Goal: Transaction & Acquisition: Purchase product/service

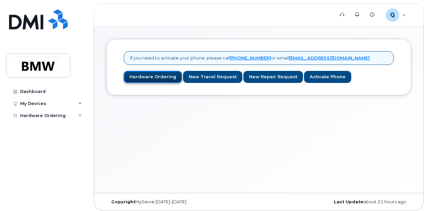
click at [138, 75] on link "Hardware Ordering" at bounding box center [153, 77] width 58 height 12
click at [147, 75] on link "Hardware Ordering" at bounding box center [153, 77] width 58 height 12
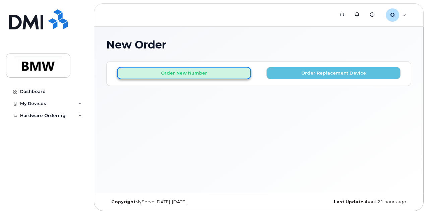
click at [148, 75] on button "Order New Number" at bounding box center [184, 73] width 134 height 12
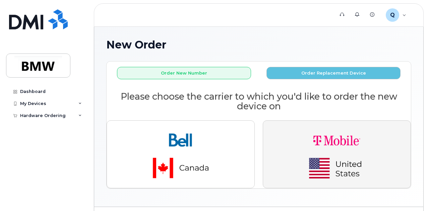
click at [384, 150] on button "button" at bounding box center [337, 155] width 148 height 68
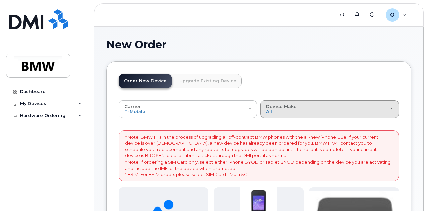
click at [266, 113] on div "Device Make All Cell Phone iPhone Modem" at bounding box center [329, 109] width 127 height 10
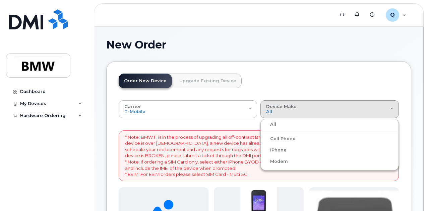
click at [262, 151] on div "iPhone" at bounding box center [329, 150] width 135 height 8
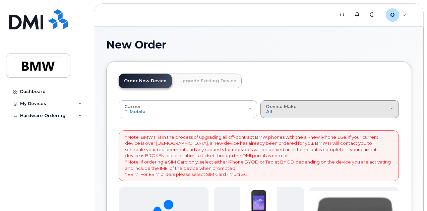
click at [266, 106] on div "Device Make All Cell Phone iPhone Modem" at bounding box center [329, 109] width 127 height 10
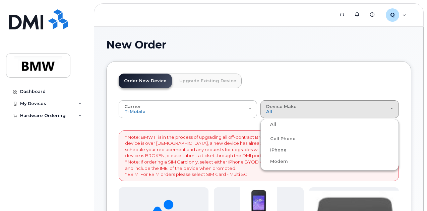
click at [262, 150] on label "iPhone" at bounding box center [274, 150] width 24 height 8
click at [0, 0] on input "iPhone" at bounding box center [0, 0] width 0 height 0
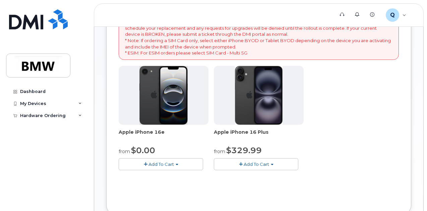
scroll to position [167, 0]
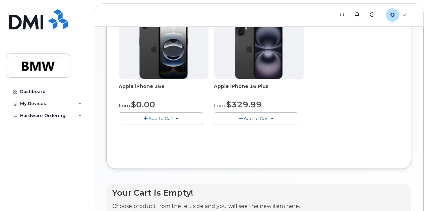
click at [148, 121] on span "Add To Cart" at bounding box center [160, 118] width 25 height 5
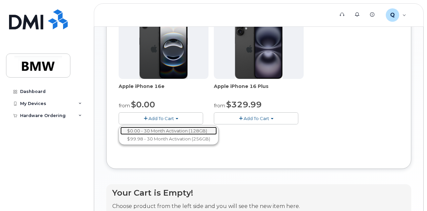
click at [141, 135] on link "$0.00 - 30 Month Activation (128GB)" at bounding box center [168, 131] width 96 height 8
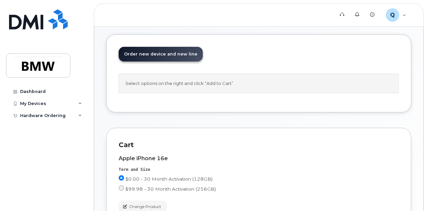
click at [190, 56] on span "Order new device and new line" at bounding box center [160, 54] width 73 height 5
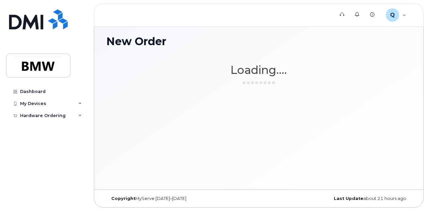
scroll to position [3, 0]
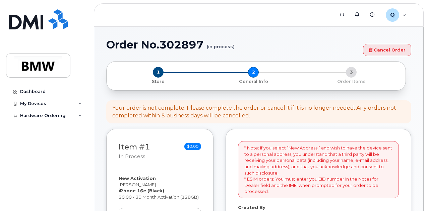
select select
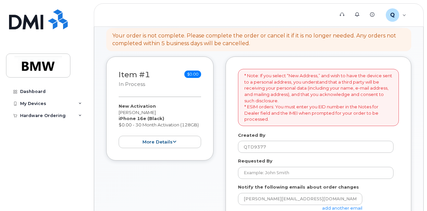
scroll to position [100, 0]
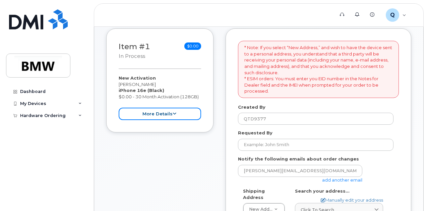
click at [180, 118] on button "more details" at bounding box center [160, 114] width 82 height 12
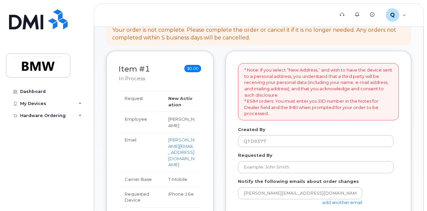
scroll to position [134, 0]
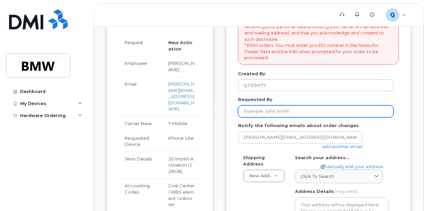
click at [290, 114] on input "Requested By" at bounding box center [315, 111] width 155 height 12
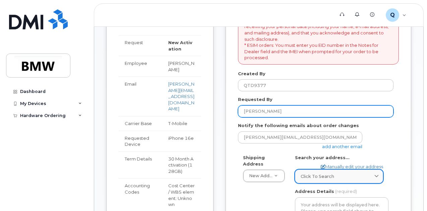
type input "Teresa Buchauer"
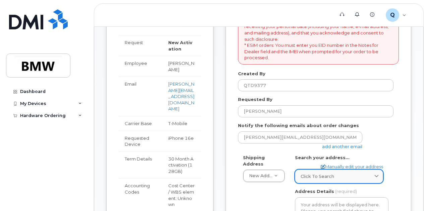
click at [334, 176] on div "Click to search" at bounding box center [338, 176] width 77 height 6
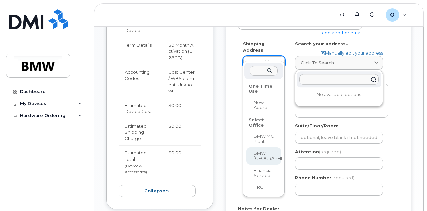
scroll to position [249, 0]
select select
type textarea "200 BMW Drive Woodcliff Lake NJ 07677 Woodcliff Lake New Jersey 07677"
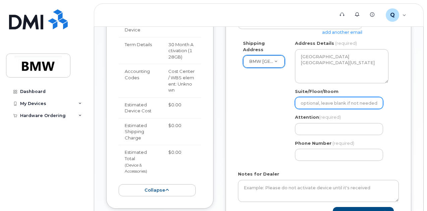
click at [311, 100] on input "Suite/Floor/Room" at bounding box center [339, 103] width 88 height 12
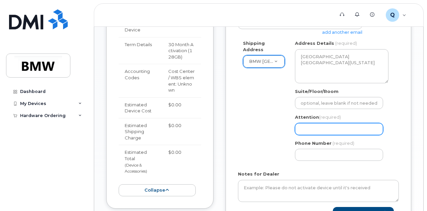
click at [308, 128] on input "Attention (required)" at bounding box center [339, 129] width 88 height 12
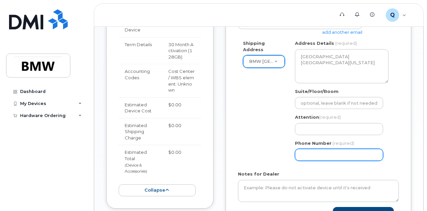
click at [308, 153] on input "Phone Number" at bounding box center [339, 155] width 88 height 12
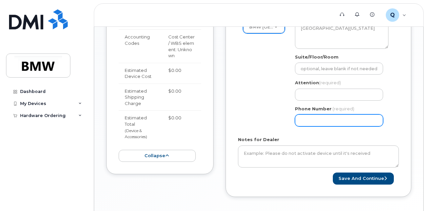
scroll to position [311, 0]
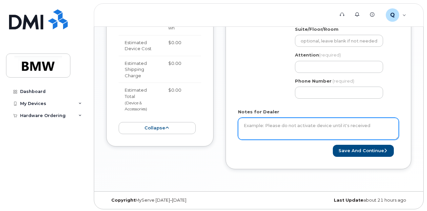
click at [278, 136] on textarea "Notes for Dealer" at bounding box center [318, 129] width 161 height 22
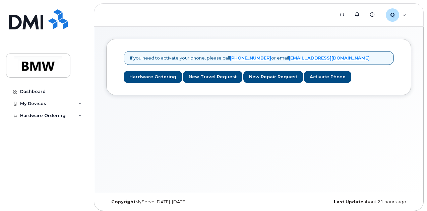
click at [163, 75] on link "Hardware Ordering" at bounding box center [153, 77] width 58 height 12
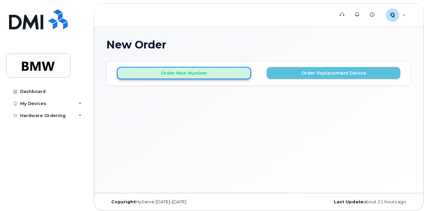
click at [231, 67] on button "Order New Number" at bounding box center [184, 73] width 134 height 12
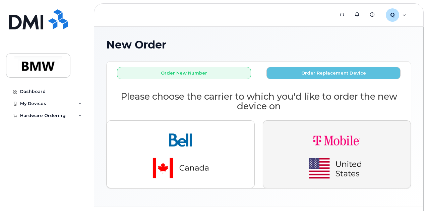
click at [317, 140] on img "button" at bounding box center [337, 154] width 94 height 56
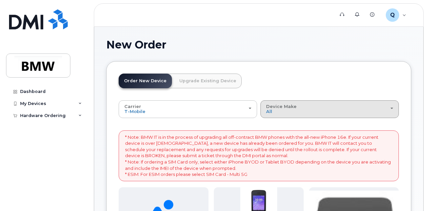
click at [260, 117] on button "Device Make All Cell Phone iPhone Modem" at bounding box center [329, 108] width 138 height 17
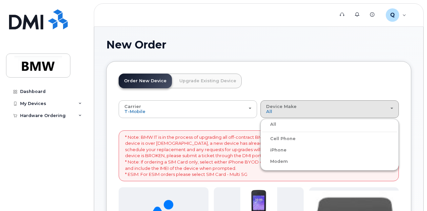
click at [262, 150] on label "iPhone" at bounding box center [274, 150] width 24 height 8
click at [0, 0] on input "iPhone" at bounding box center [0, 0] width 0 height 0
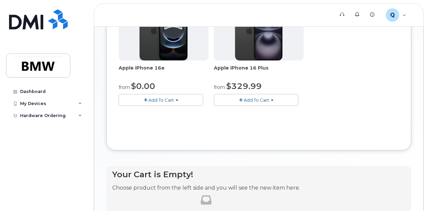
scroll to position [186, 0]
click at [140, 106] on button "Add To Cart" at bounding box center [161, 100] width 84 height 12
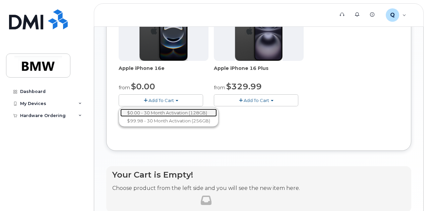
click at [143, 117] on link "$0.00 - 30 Month Activation (128GB)" at bounding box center [168, 113] width 96 height 8
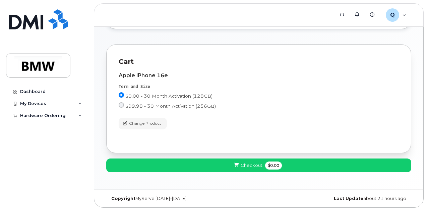
scroll to position [27, 0]
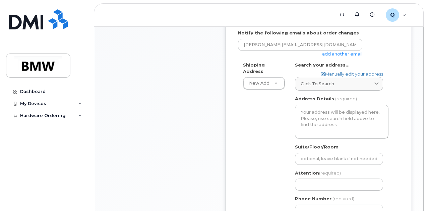
scroll to position [226, 0]
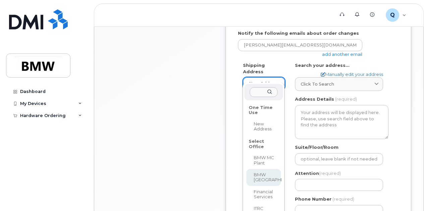
select select
type textarea "[GEOGRAPHIC_DATA] [GEOGRAPHIC_DATA][US_STATE]"
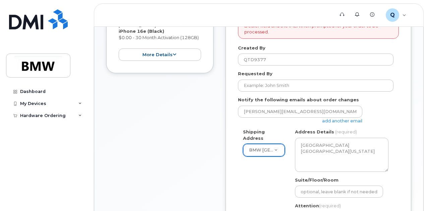
scroll to position [159, 0]
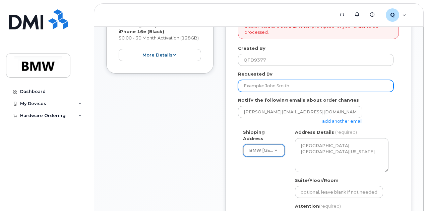
click at [277, 86] on input "Requested By" at bounding box center [315, 86] width 155 height 12
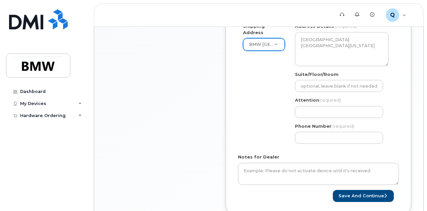
scroll to position [266, 0]
type input "[PERSON_NAME]"
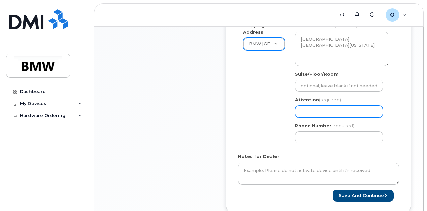
click at [314, 106] on input "Attention (required)" at bounding box center [339, 112] width 88 height 12
select select
type input "T"
select select
type input "Ter"
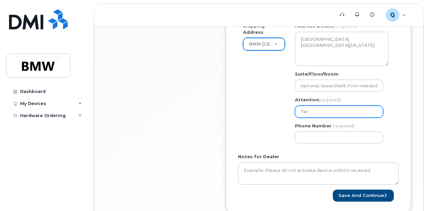
select select
type input "Tere"
select select
type input "Teres"
select select
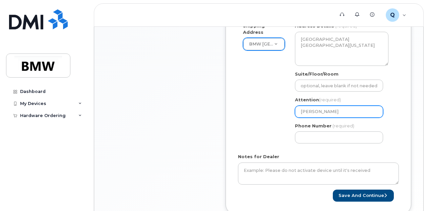
type input "[PERSON_NAME]"
select select
type input "[PERSON_NAME]"
select select
type input "[PERSON_NAME]"
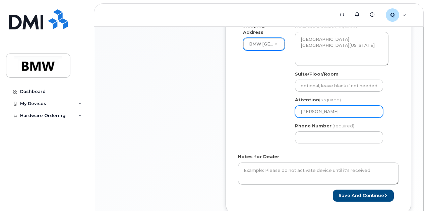
select select
type input "[PERSON_NAME]"
select select
type input "[PERSON_NAME]"
select select
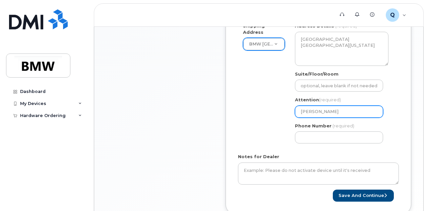
type input "[PERSON_NAME]"
select select
type input "[PERSON_NAME]"
select select
type input "[PERSON_NAME]"
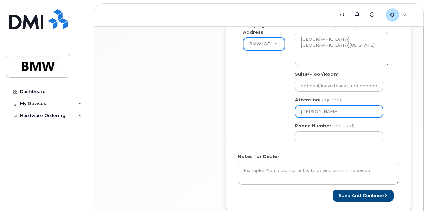
select select
type input "[PERSON_NAME]"
select select
type input "[PERSON_NAME]"
select select
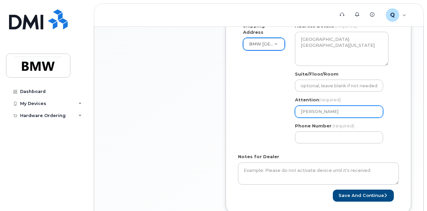
type input "[PERSON_NAME]"
select select
type input "[PERSON_NAME]"
click at [309, 143] on div "NJ [GEOGRAPHIC_DATA] Search your address... Manually edit your address Click to…" at bounding box center [341, 86] width 103 height 126
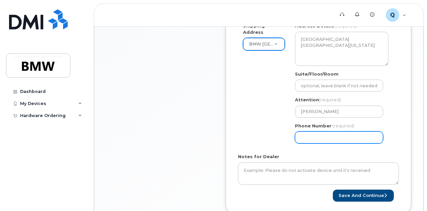
click at [309, 142] on input "Phone Number" at bounding box center [339, 138] width 88 height 12
select select
type input "845"
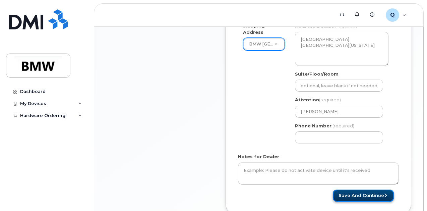
click at [344, 197] on button "Save and Continue" at bounding box center [363, 196] width 61 height 12
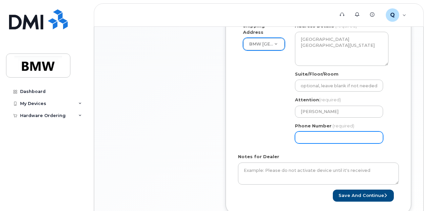
click at [308, 139] on input "Phone Number" at bounding box center [339, 138] width 88 height 12
click at [311, 137] on input "Phone Number" at bounding box center [339, 138] width 88 height 12
click at [321, 136] on input "Phone Number" at bounding box center [339, 138] width 88 height 12
select select
type input "8456084671"
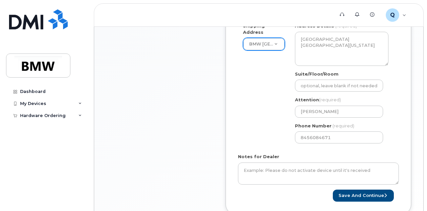
drag, startPoint x: 156, startPoint y: 129, endPoint x: 192, endPoint y: 31, distance: 104.2
click at [158, 99] on div "Item #1 in process $0.00 New Activation [PERSON_NAME] iPhone 16e (Black) $0.00 …" at bounding box center [159, 43] width 107 height 361
